Goal: Information Seeking & Learning: Compare options

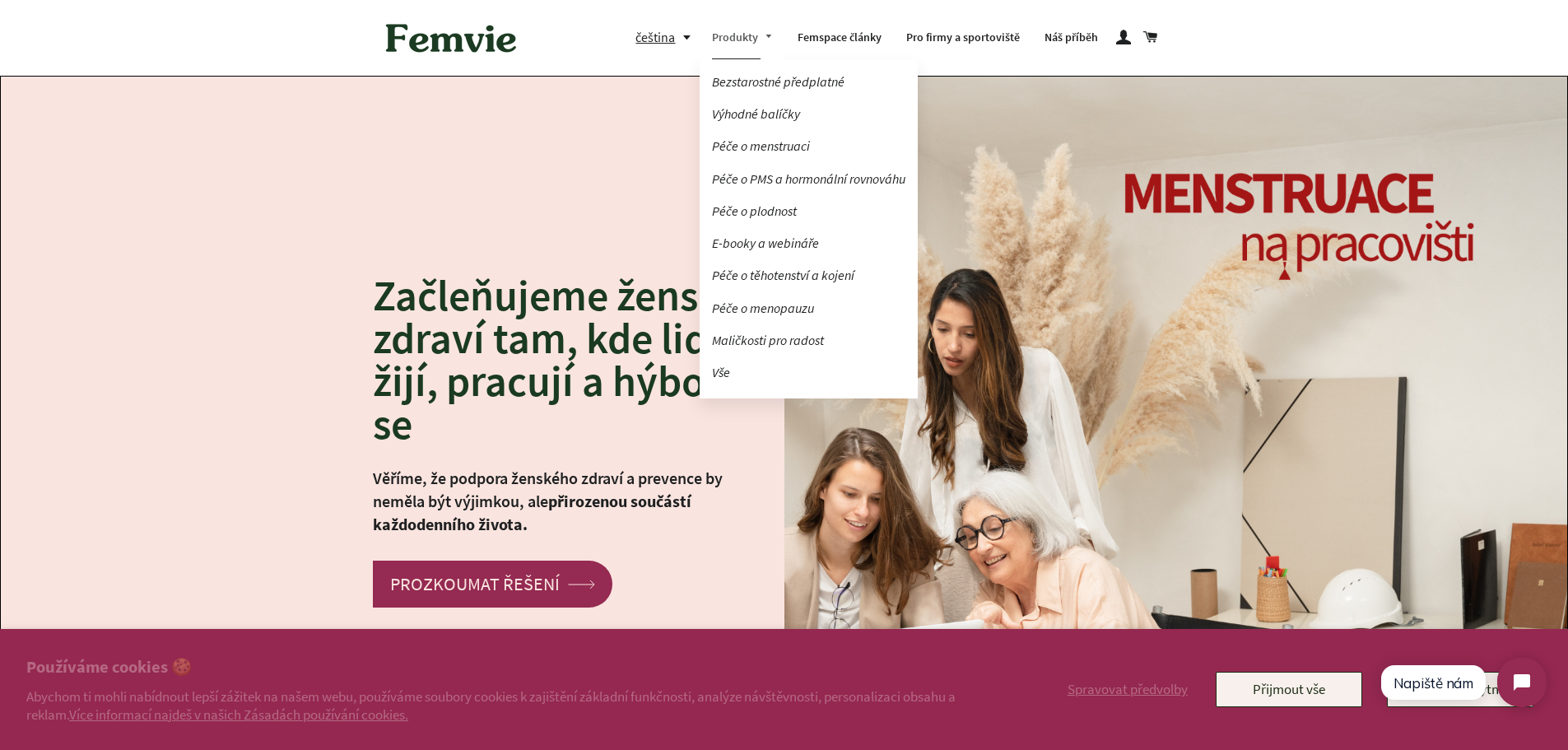
click at [742, 38] on link "Produkty" at bounding box center [743, 38] width 86 height 43
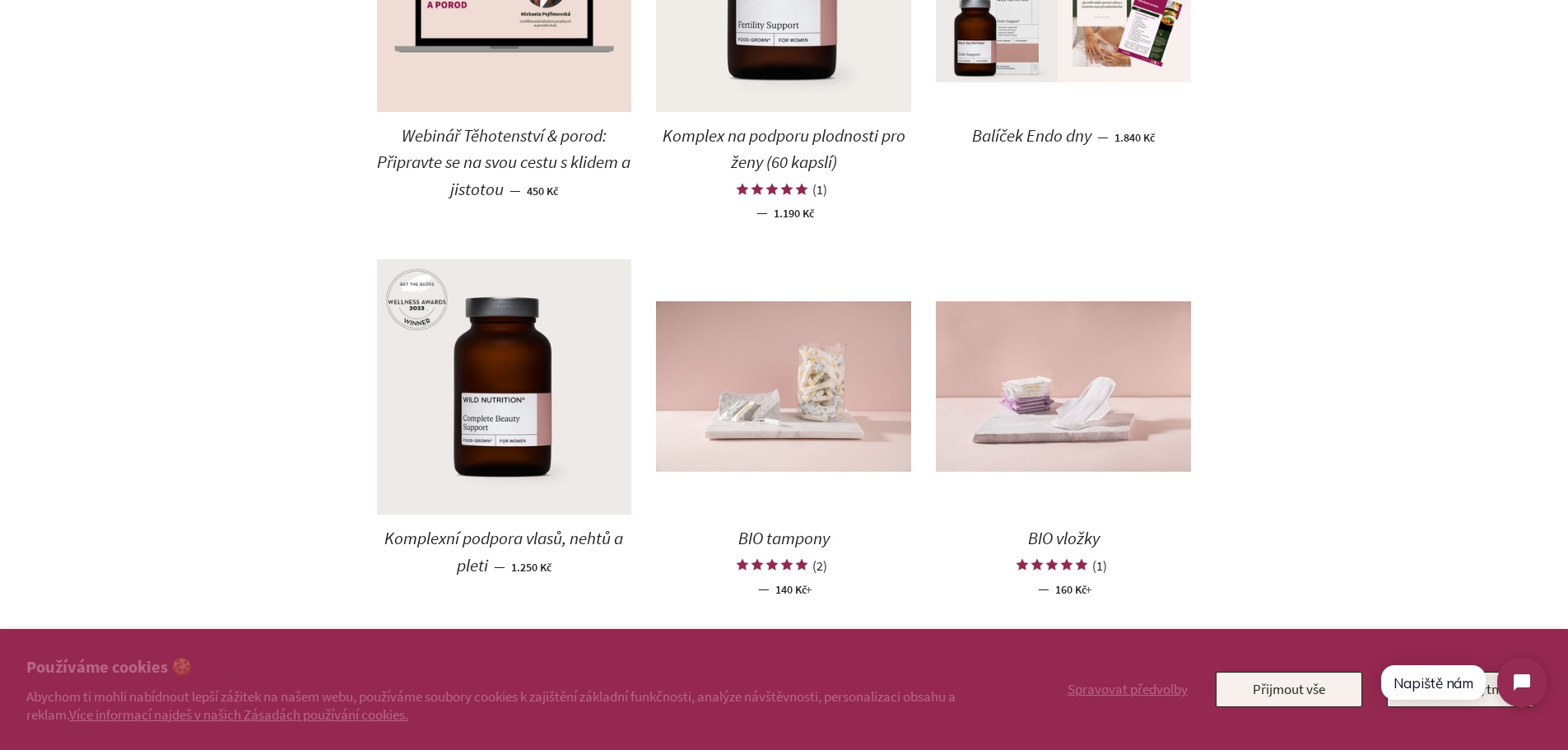
scroll to position [1647, 0]
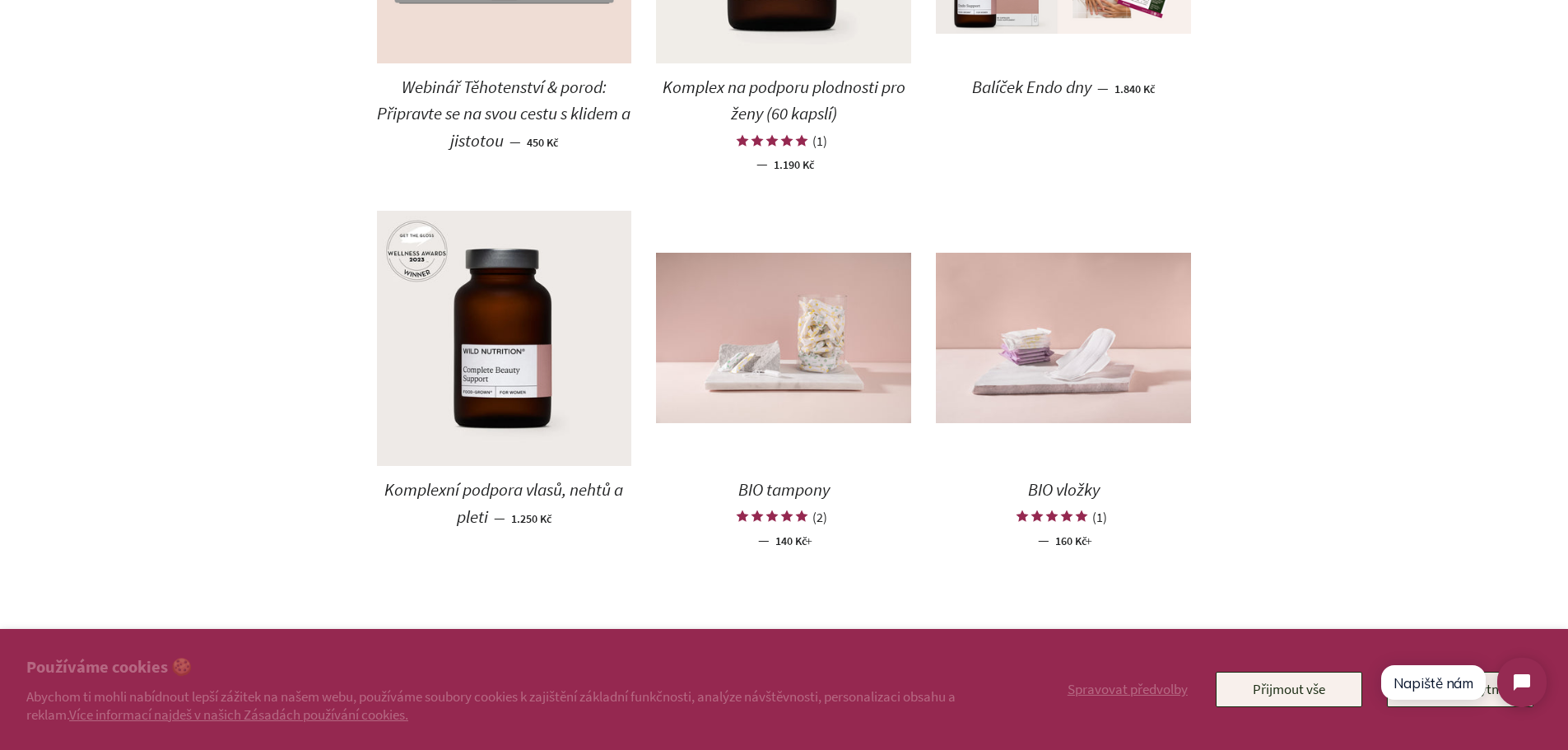
click at [780, 493] on span "BIO tampony" at bounding box center [783, 489] width 91 height 22
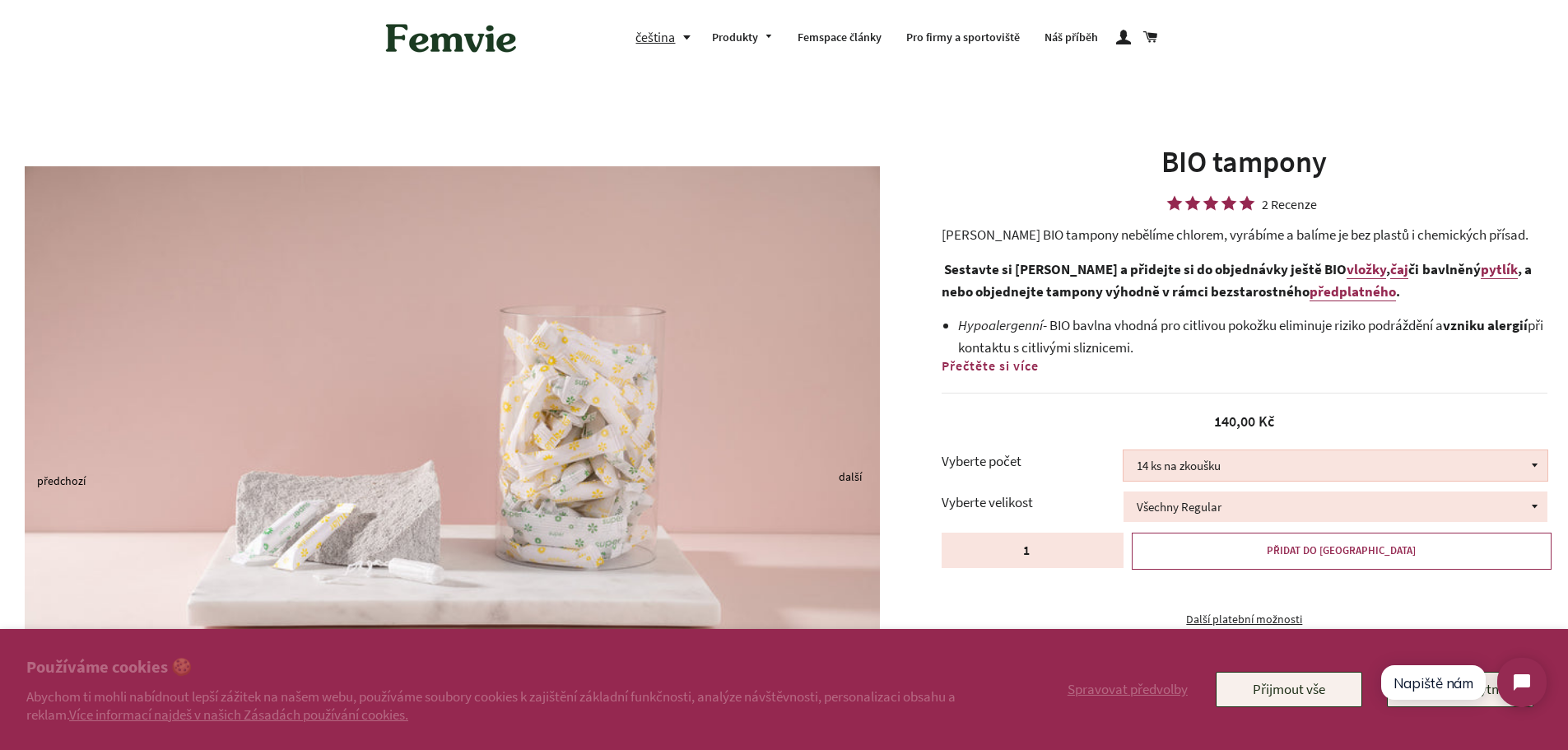
click at [1531, 462] on select "14 ks na zkoušku 36 ks 100 ks" at bounding box center [1335, 465] width 424 height 30
click at [1123, 451] on select "14 ks na zkoušku 36 ks 100 ks" at bounding box center [1335, 465] width 424 height 30
click at [1540, 462] on select "14 ks na zkoušku 36 ks 100 ks" at bounding box center [1335, 465] width 424 height 30
select select "14 ks na zkoušku"
click at [1123, 451] on select "14 ks na zkoušku 36 ks 100 ks" at bounding box center [1335, 465] width 424 height 30
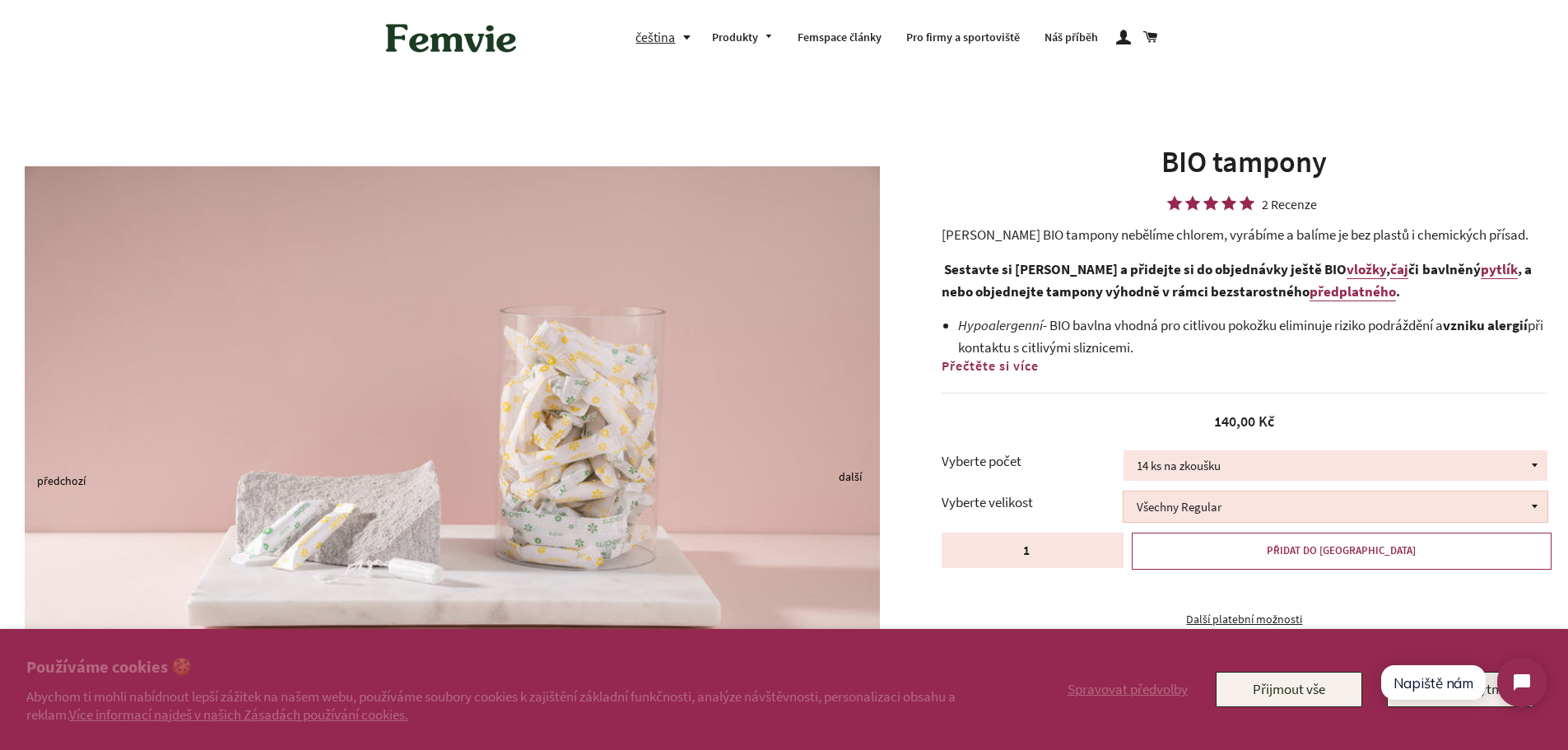
click at [1533, 508] on select "Všechny Regular Všechny Super Půl na půl" at bounding box center [1335, 507] width 424 height 30
select select "Všechny Super"
click at [1123, 492] on select "Všechny Regular Všechny Super Půl na půl" at bounding box center [1335, 507] width 424 height 30
click at [1347, 268] on link "vložky" at bounding box center [1367, 269] width 39 height 19
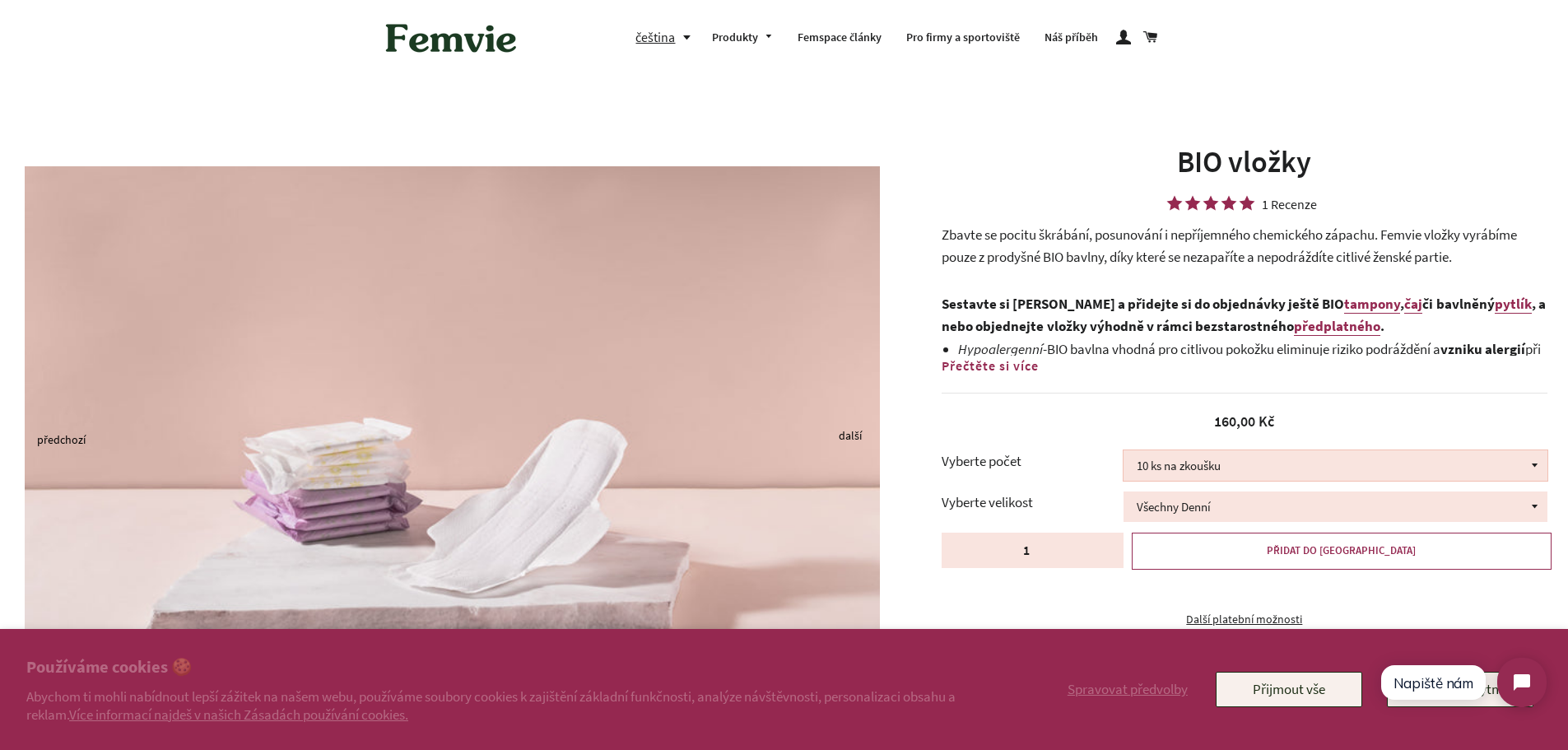
click at [1537, 462] on select "10 ks na zkoušku 30 ks 100 ks" at bounding box center [1335, 465] width 424 height 30
click at [1123, 451] on select "10 ks na zkoušku 30 ks 100 ks" at bounding box center [1335, 465] width 424 height 30
click at [1537, 462] on select "10 ks na zkoušku 30 ks 100 ks" at bounding box center [1335, 465] width 424 height 30
select select "10 ks na zkoušku"
click at [1123, 451] on select "10 ks na zkoušku 30 ks 100 ks" at bounding box center [1335, 465] width 424 height 30
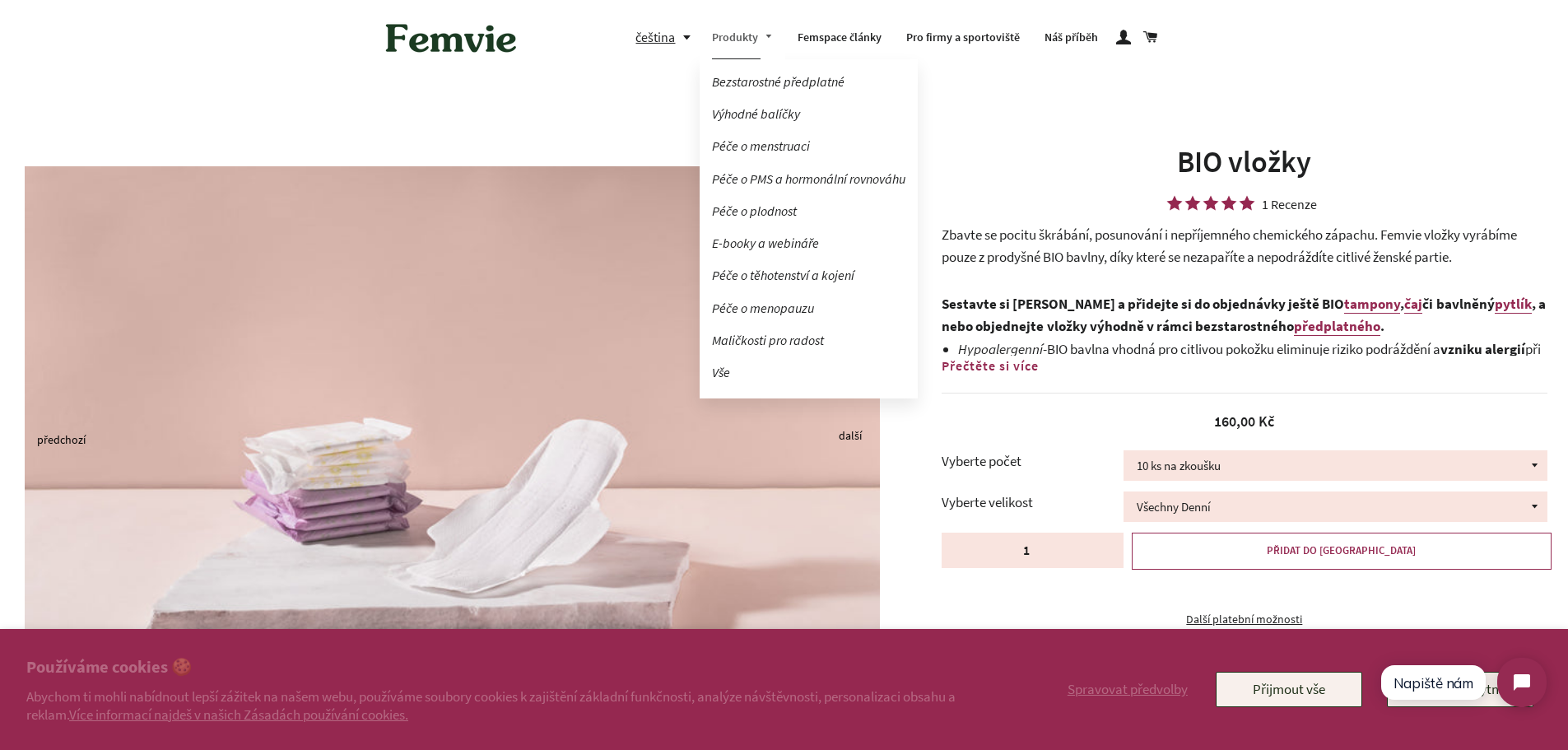
click at [727, 39] on link "Produkty" at bounding box center [743, 38] width 86 height 43
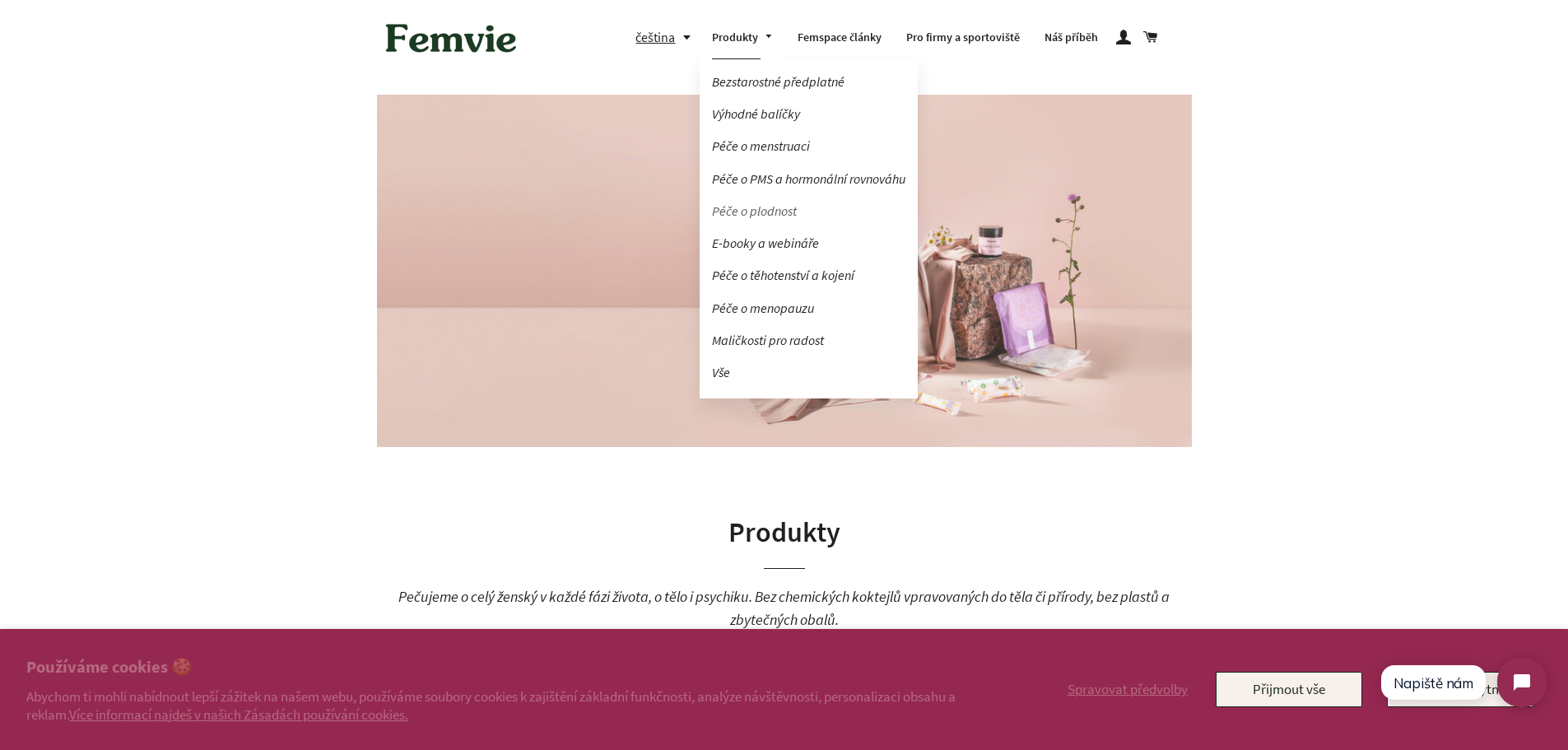
scroll to position [82, 0]
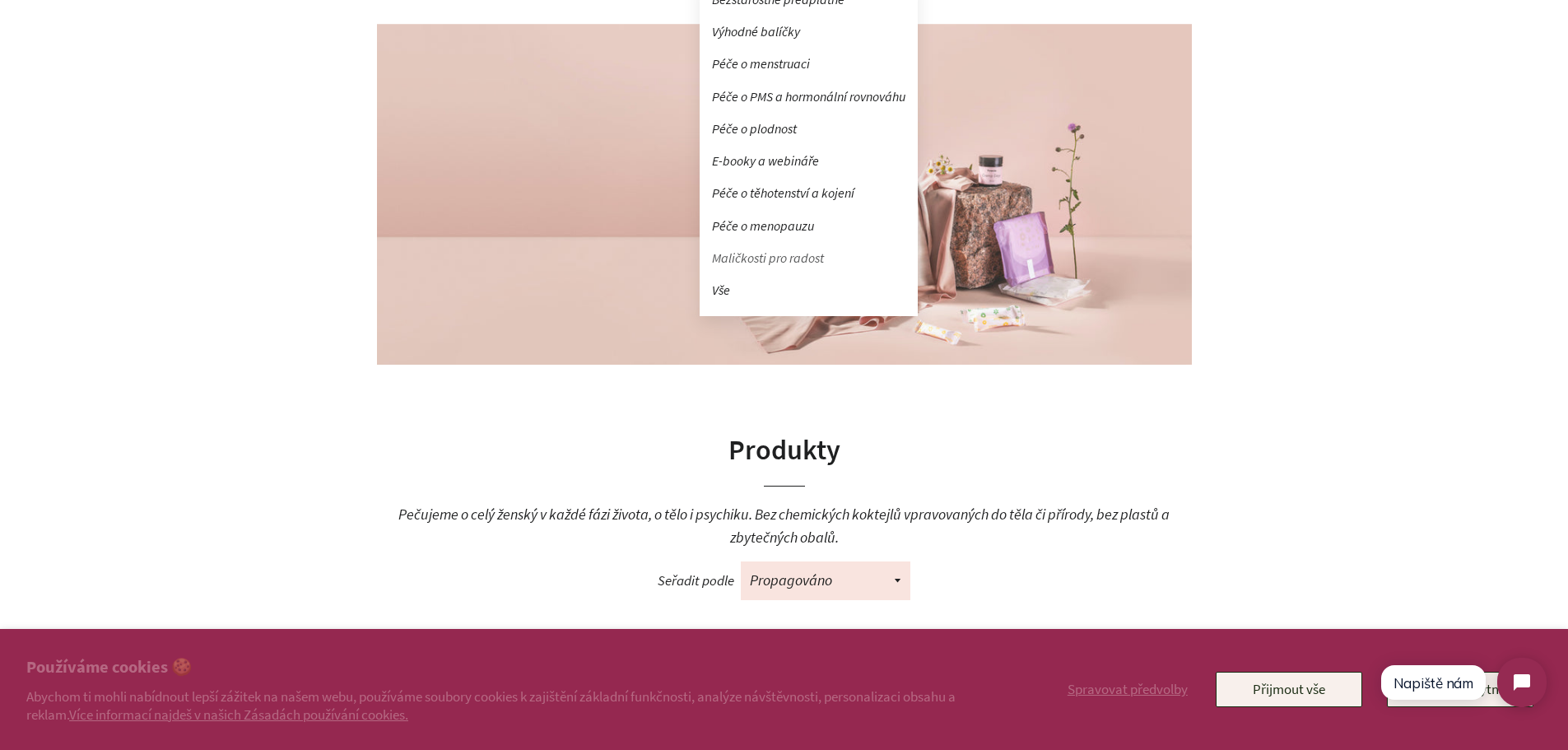
click at [754, 258] on link "Maličkosti pro radost" at bounding box center [808, 257] width 218 height 28
